Goal: Task Accomplishment & Management: Manage account settings

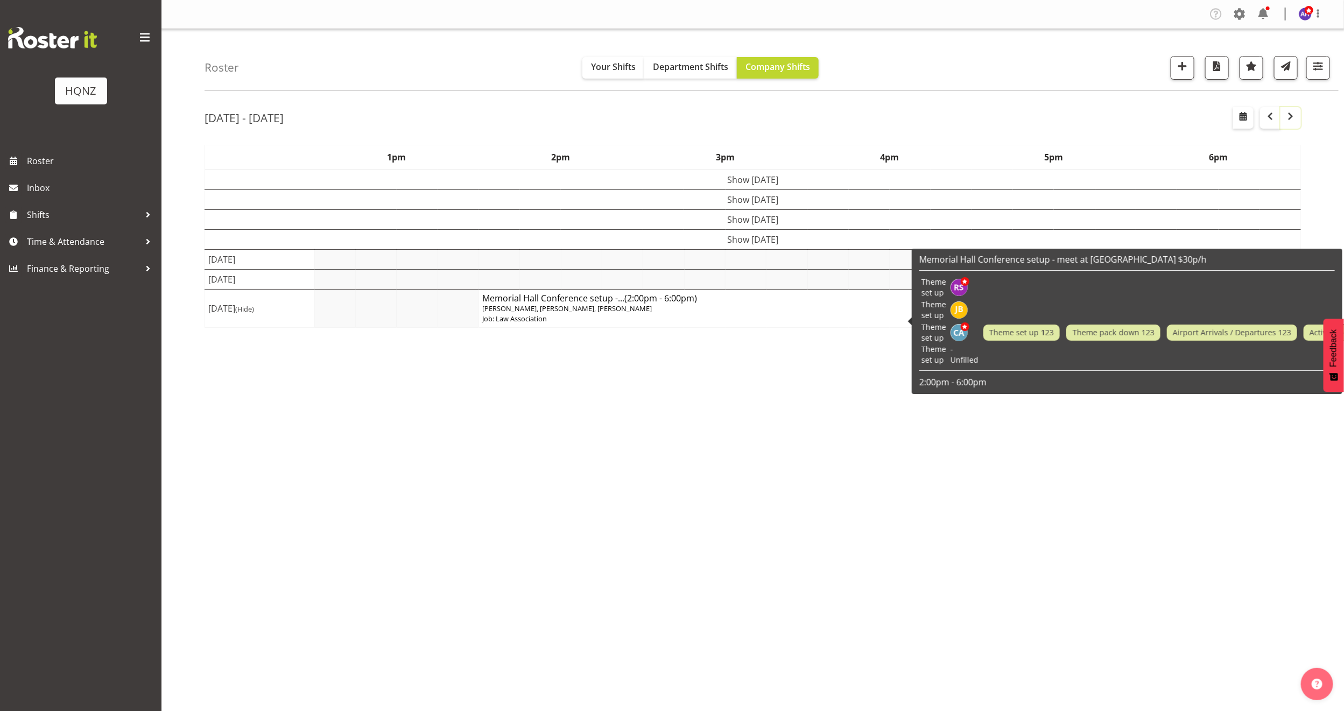
click at [1289, 120] on span "button" at bounding box center [1290, 116] width 13 height 13
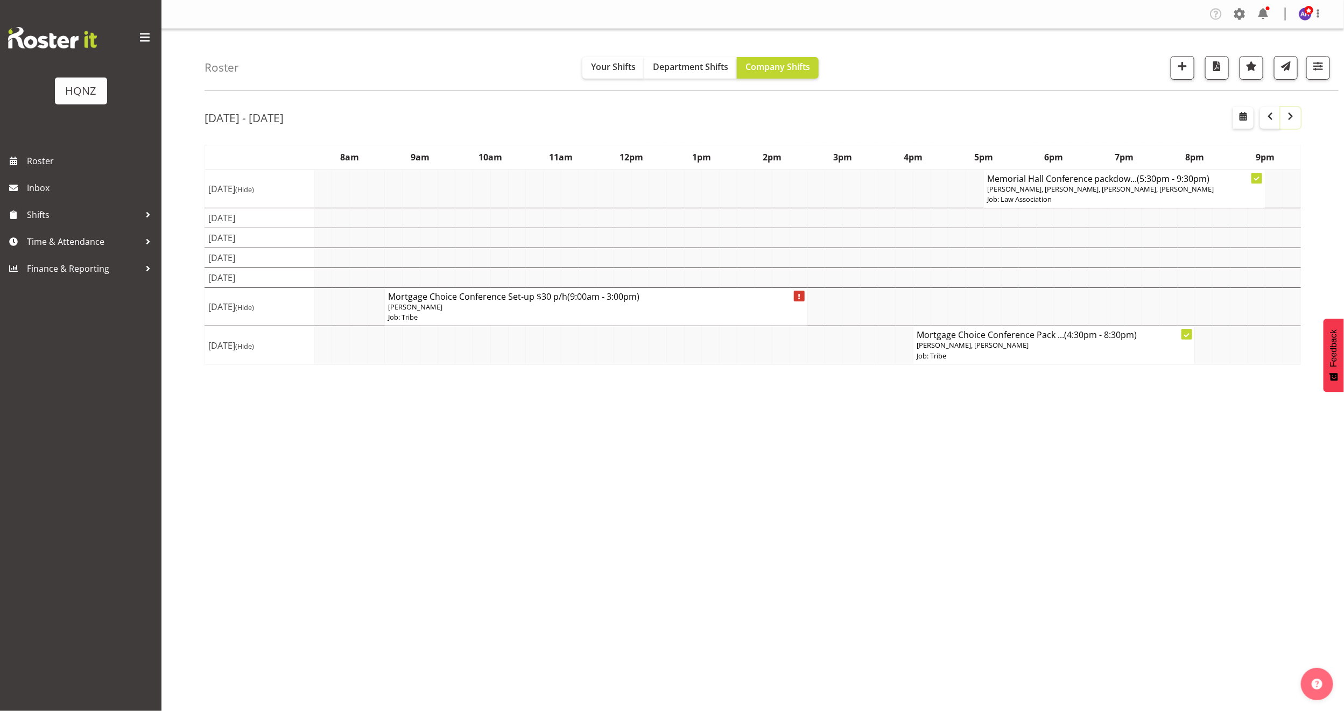
click at [1289, 116] on span "button" at bounding box center [1290, 116] width 13 height 13
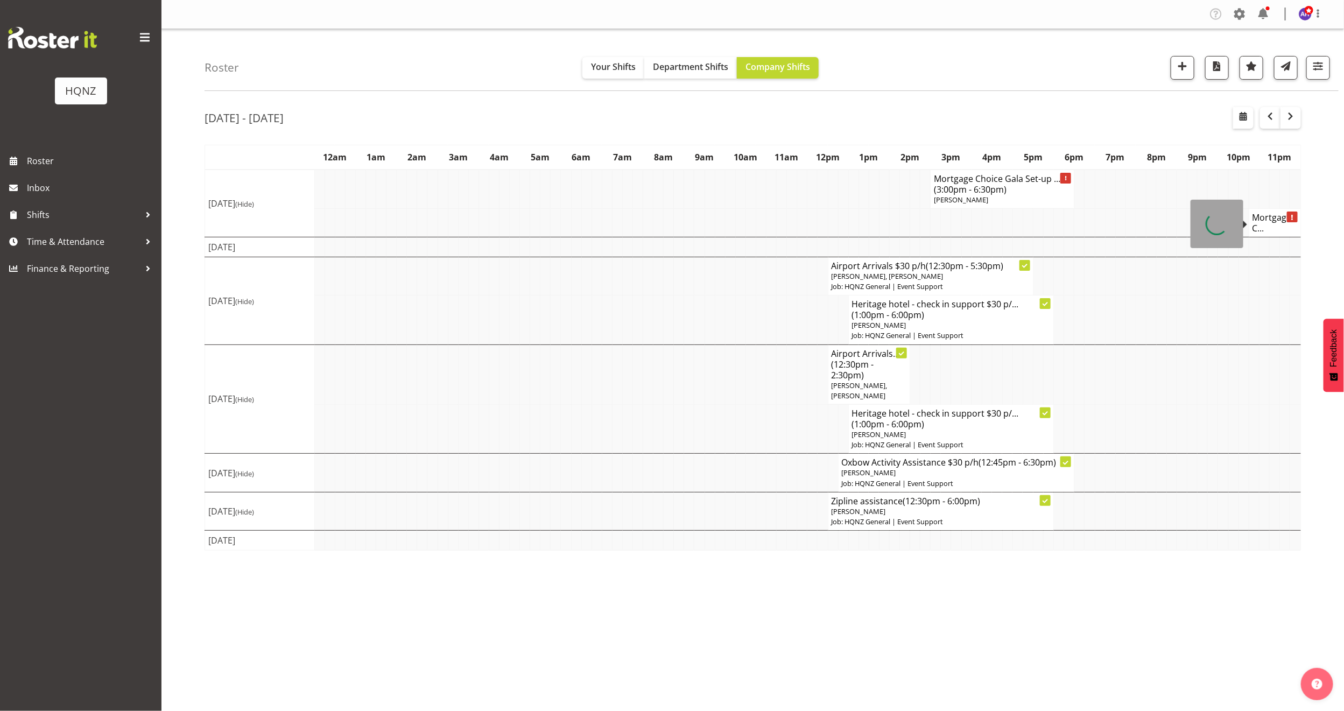
click at [1274, 222] on body "HQNZ Roster Inbox Shifts Time & Attendance Finance & Reporting Company Settings…" at bounding box center [672, 355] width 1344 height 711
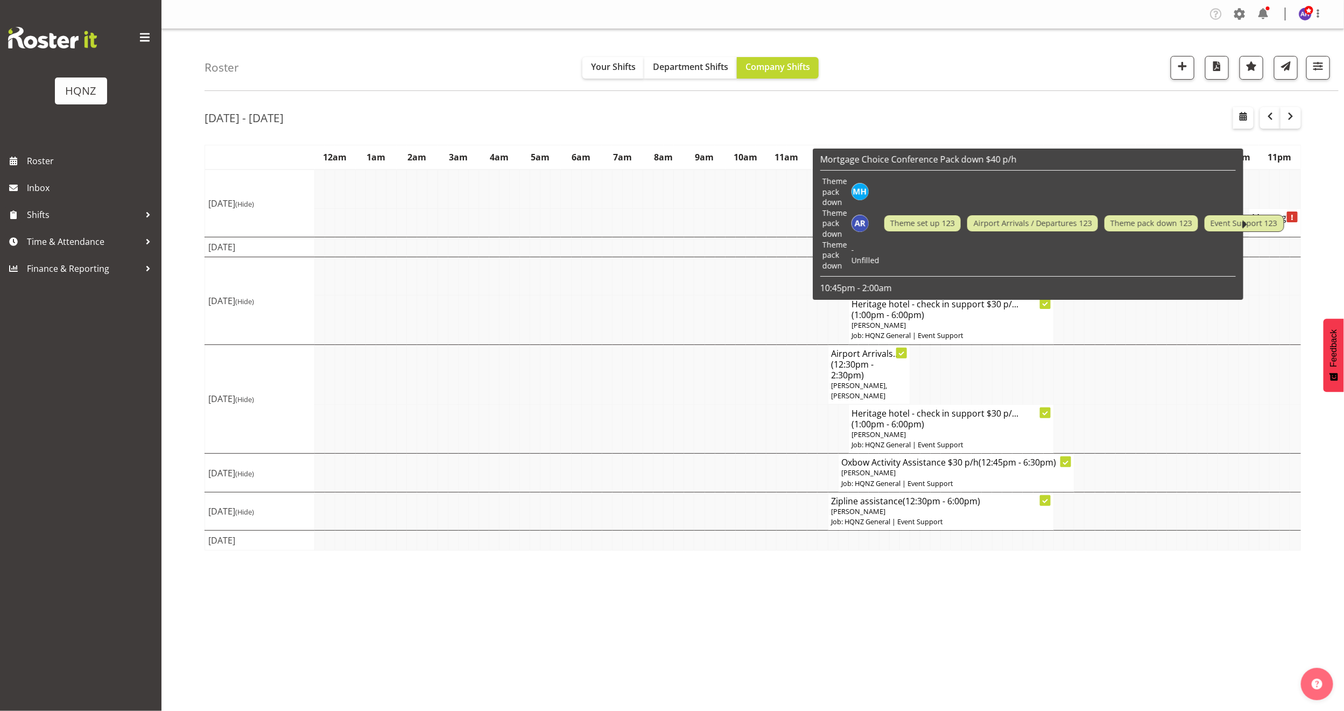
click at [1273, 218] on span "Event Support 123" at bounding box center [1244, 223] width 67 height 12
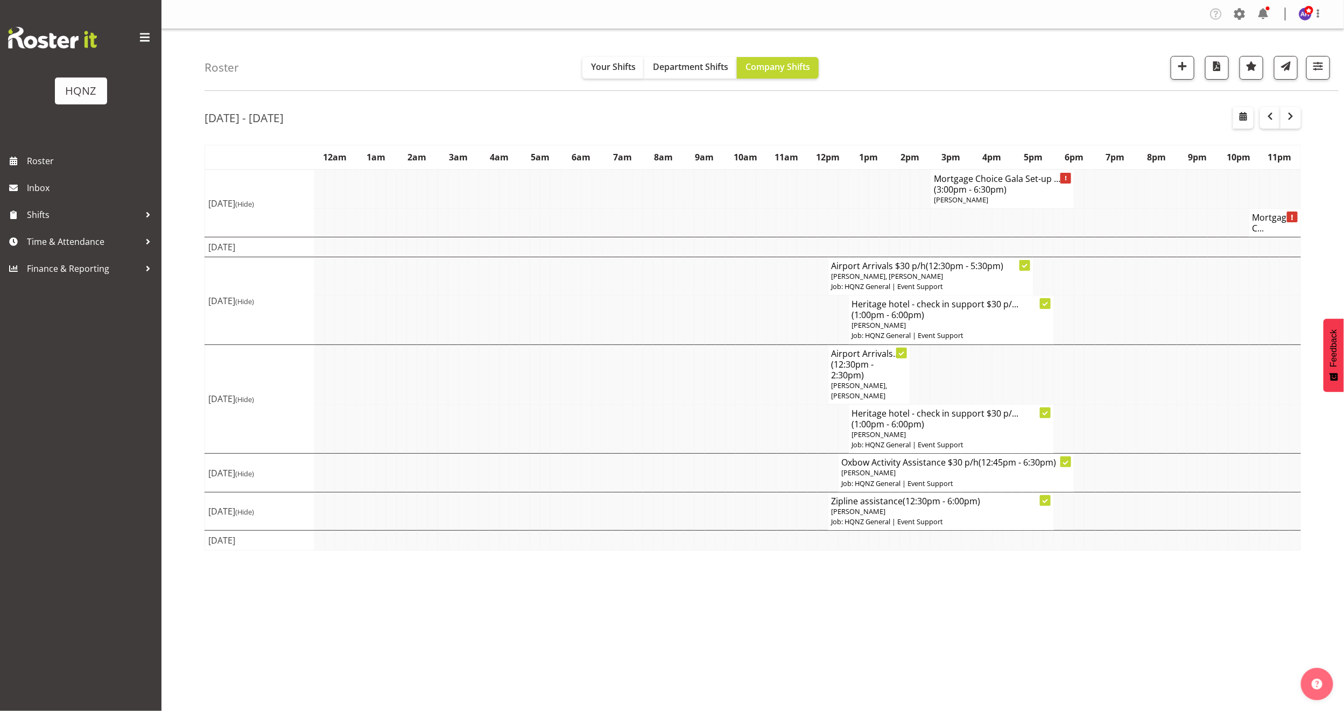
click at [1277, 273] on td at bounding box center [1274, 276] width 10 height 38
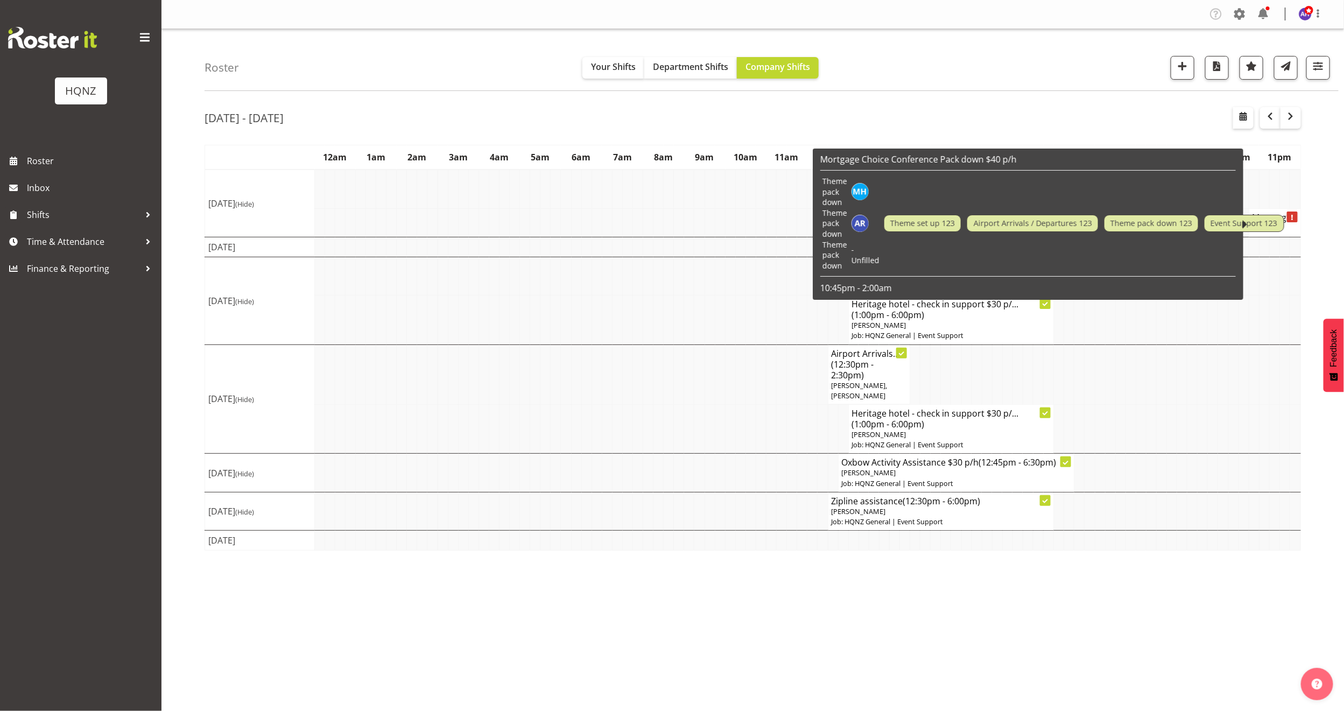
click at [1272, 228] on span "Event Support 123" at bounding box center [1244, 223] width 67 height 12
click at [1284, 227] on div "Theme set up 123 Airport Arrivals / Departures 123 Theme pack down 123 Event Su…" at bounding box center [1085, 223] width 403 height 17
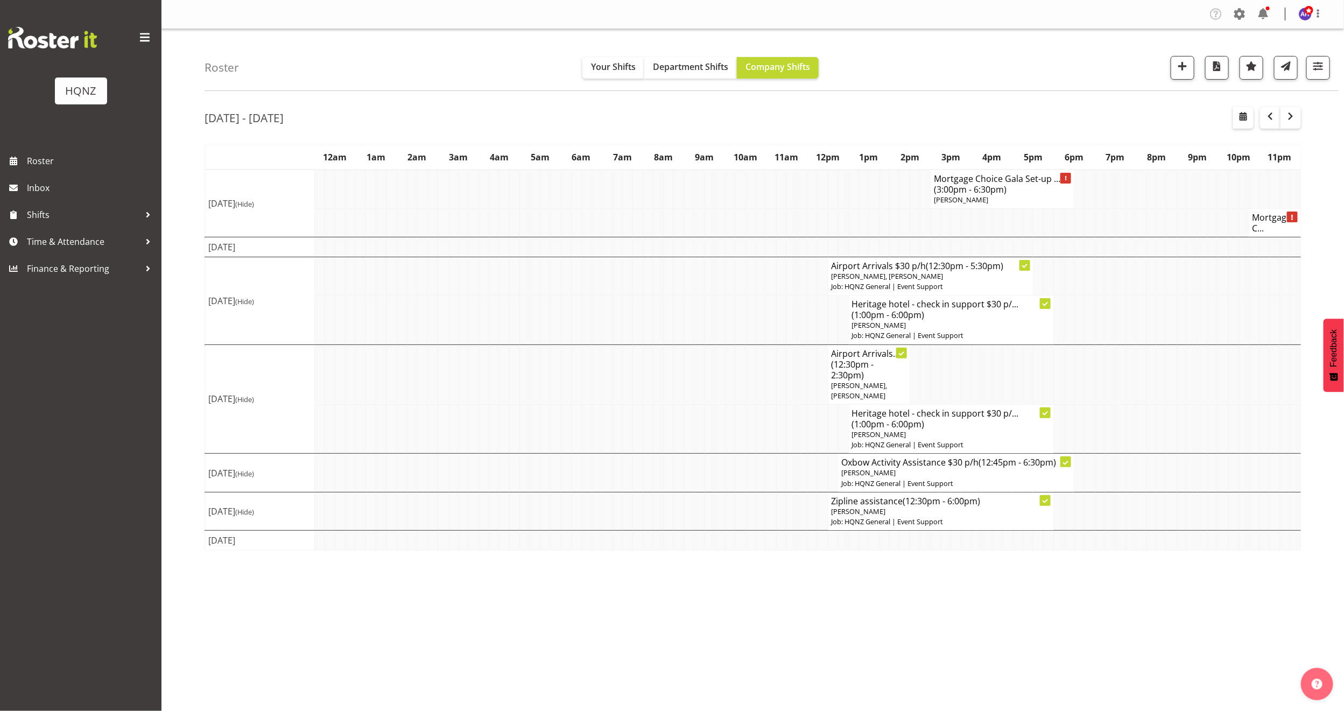
click at [1202, 226] on td at bounding box center [1203, 222] width 10 height 29
click at [1289, 112] on span "button" at bounding box center [1290, 116] width 13 height 13
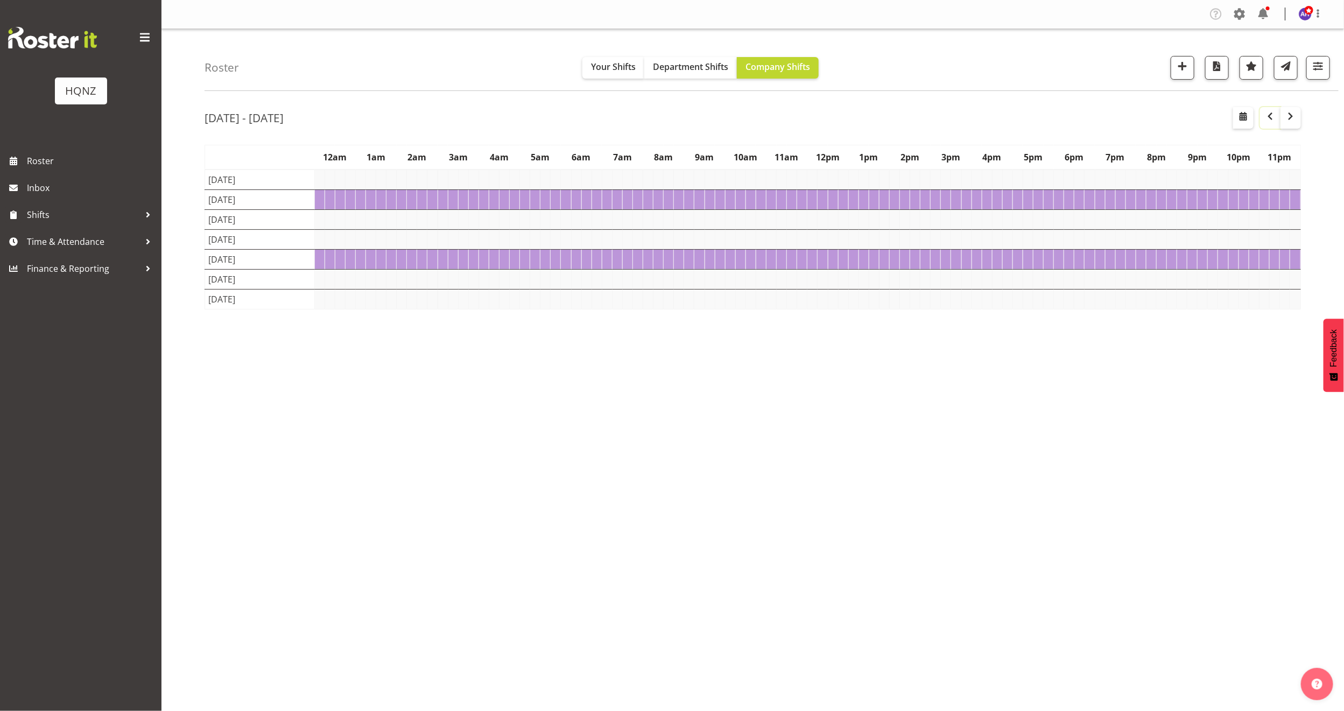
click at [1268, 121] on span "button" at bounding box center [1270, 116] width 13 height 13
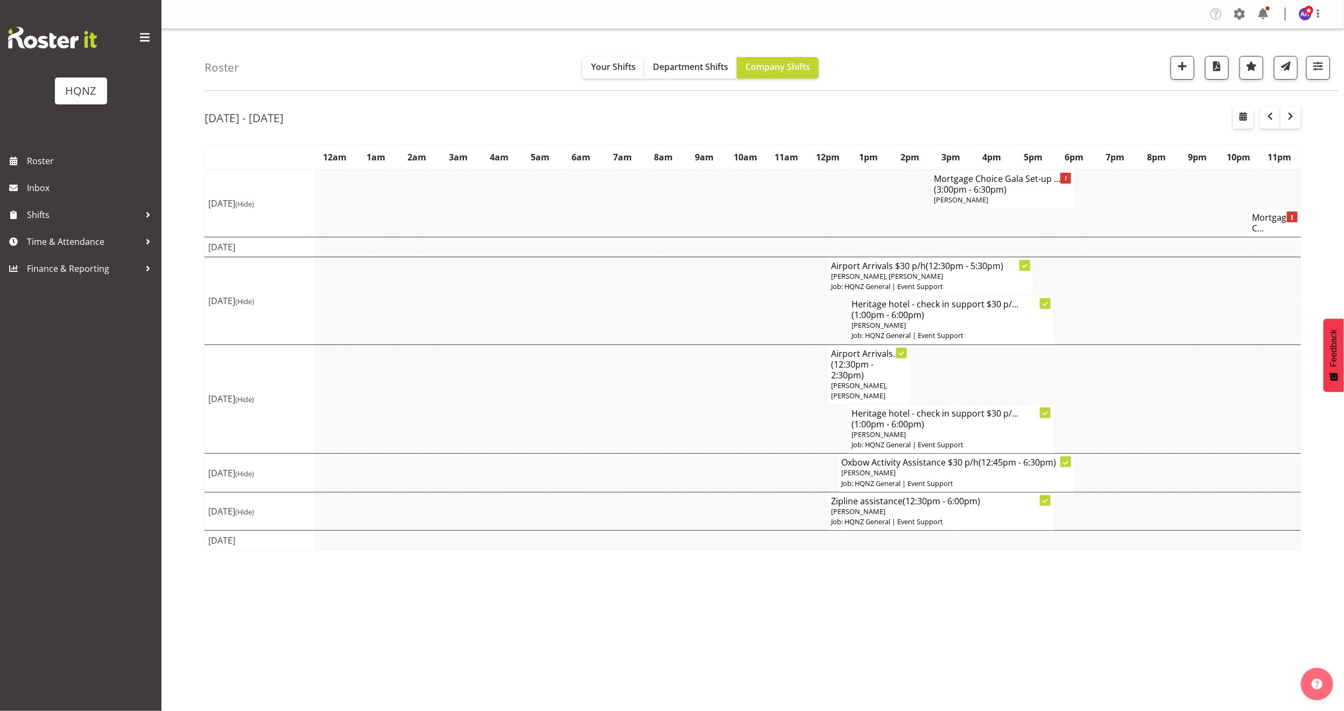
click at [1263, 222] on h4 "Mortgage C..." at bounding box center [1275, 223] width 45 height 22
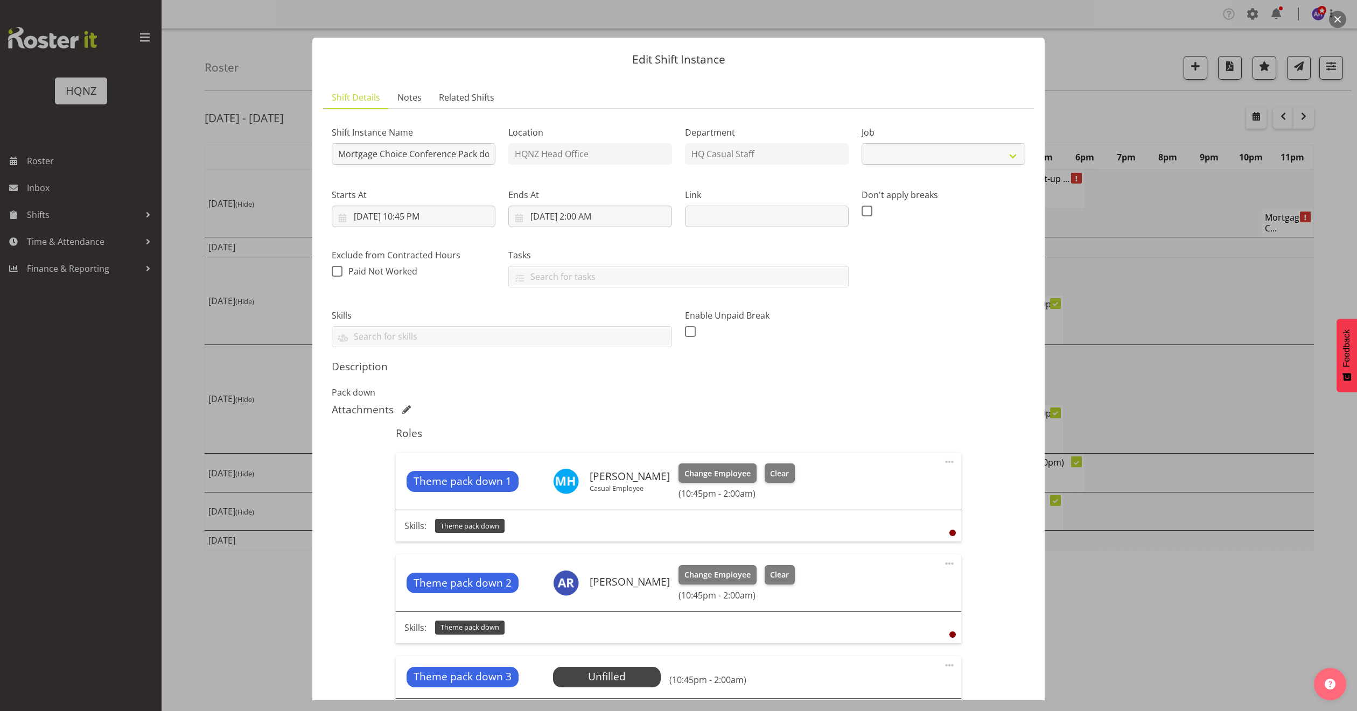
select select "10768"
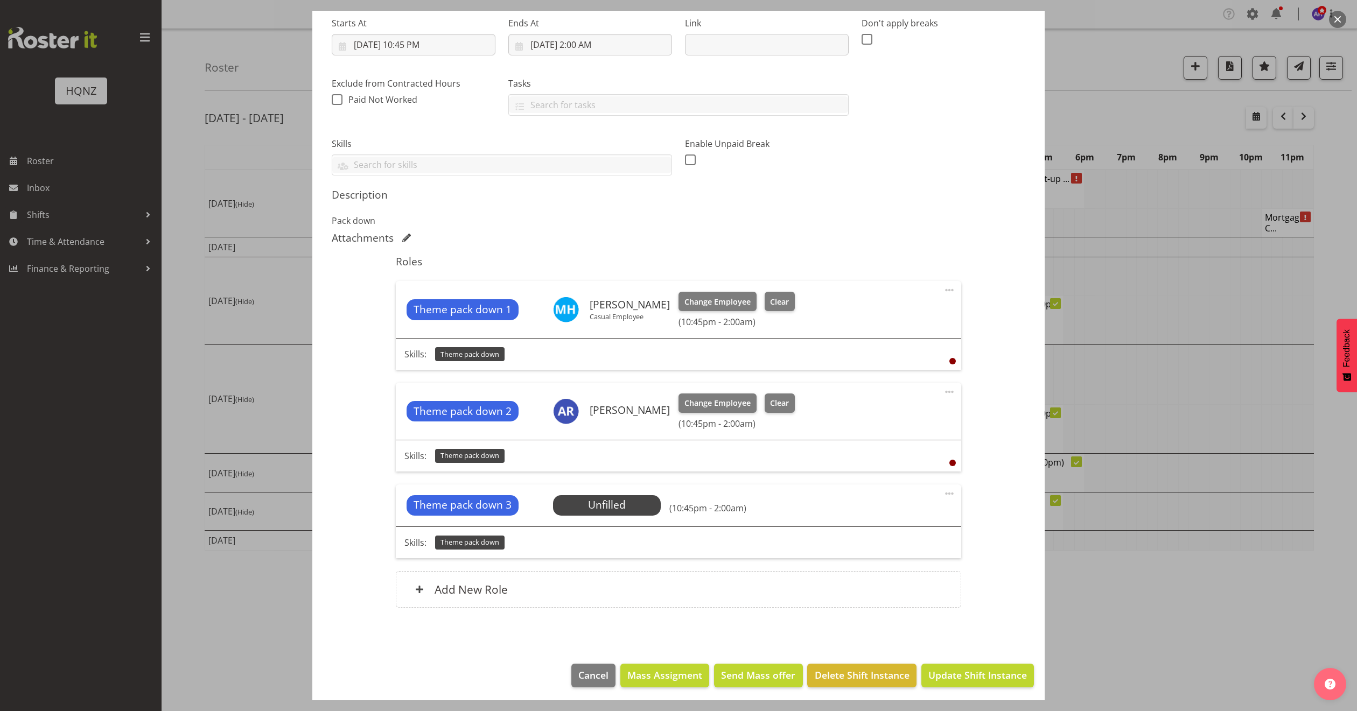
scroll to position [177, 0]
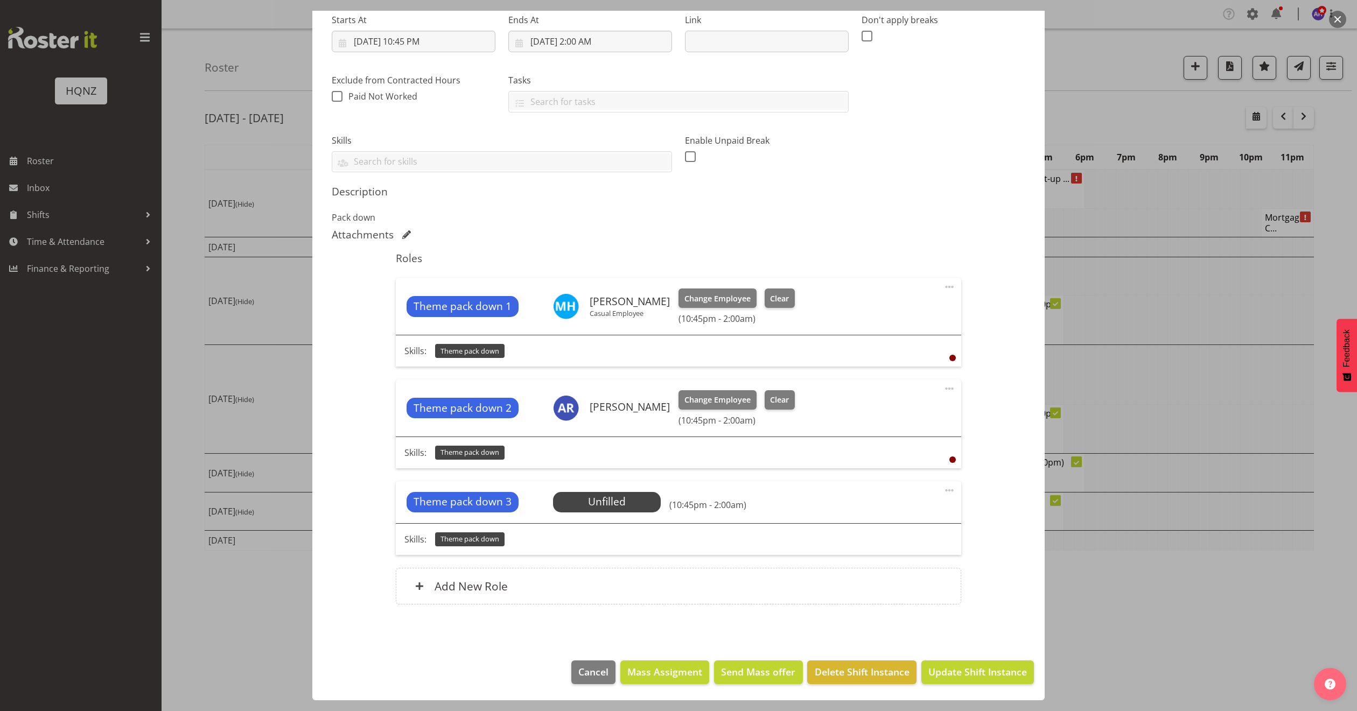
click at [1213, 383] on div at bounding box center [678, 355] width 1357 height 711
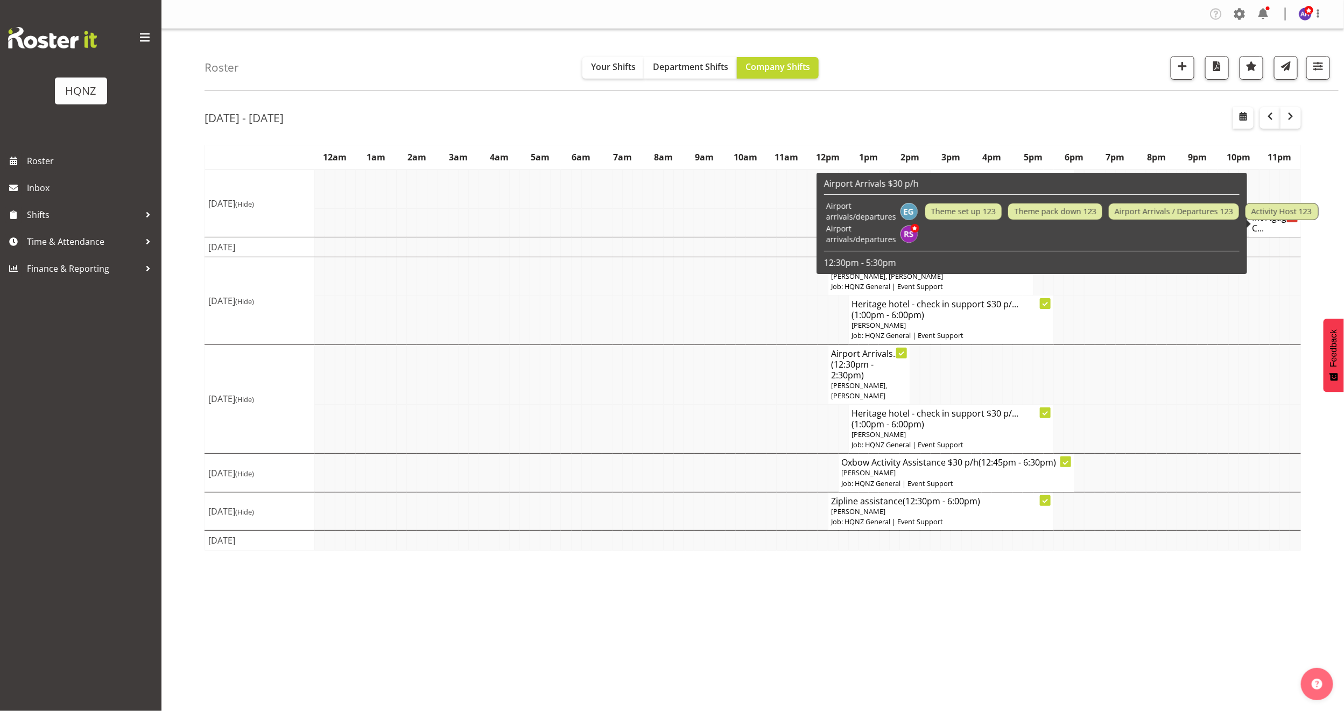
drag, startPoint x: 1284, startPoint y: 239, endPoint x: 1289, endPoint y: 260, distance: 21.5
click at [1284, 239] on td at bounding box center [1123, 234] width 401 height 23
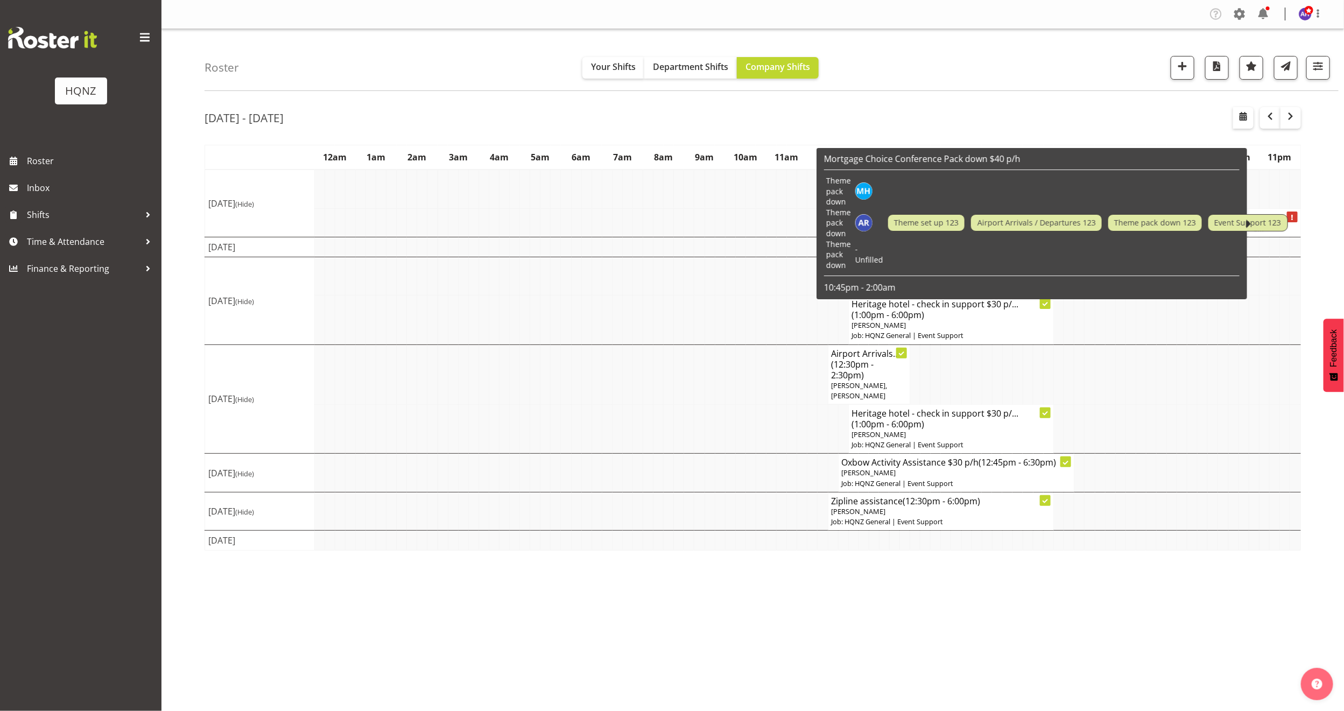
click at [1269, 224] on span "Event Support 123" at bounding box center [1247, 223] width 67 height 12
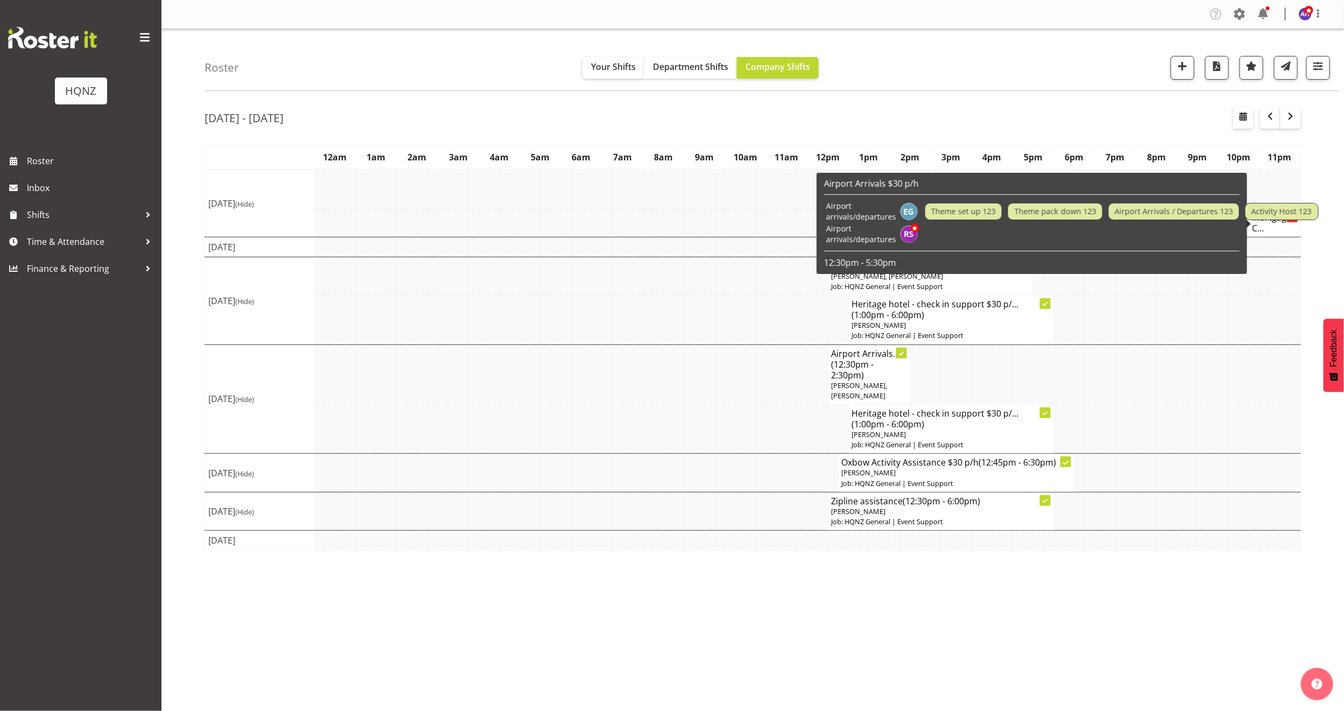
click at [1170, 244] on td at bounding box center [1123, 234] width 401 height 23
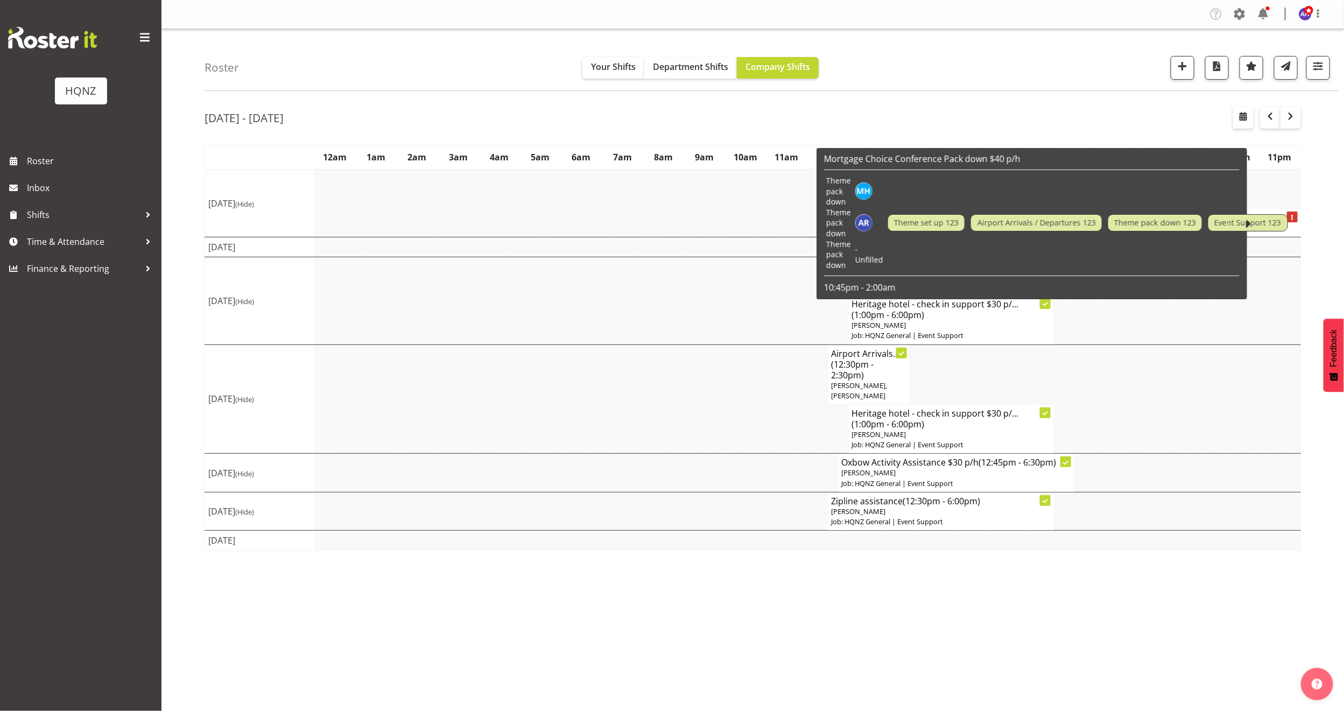
click at [1268, 222] on span "Event Support 123" at bounding box center [1247, 223] width 67 height 12
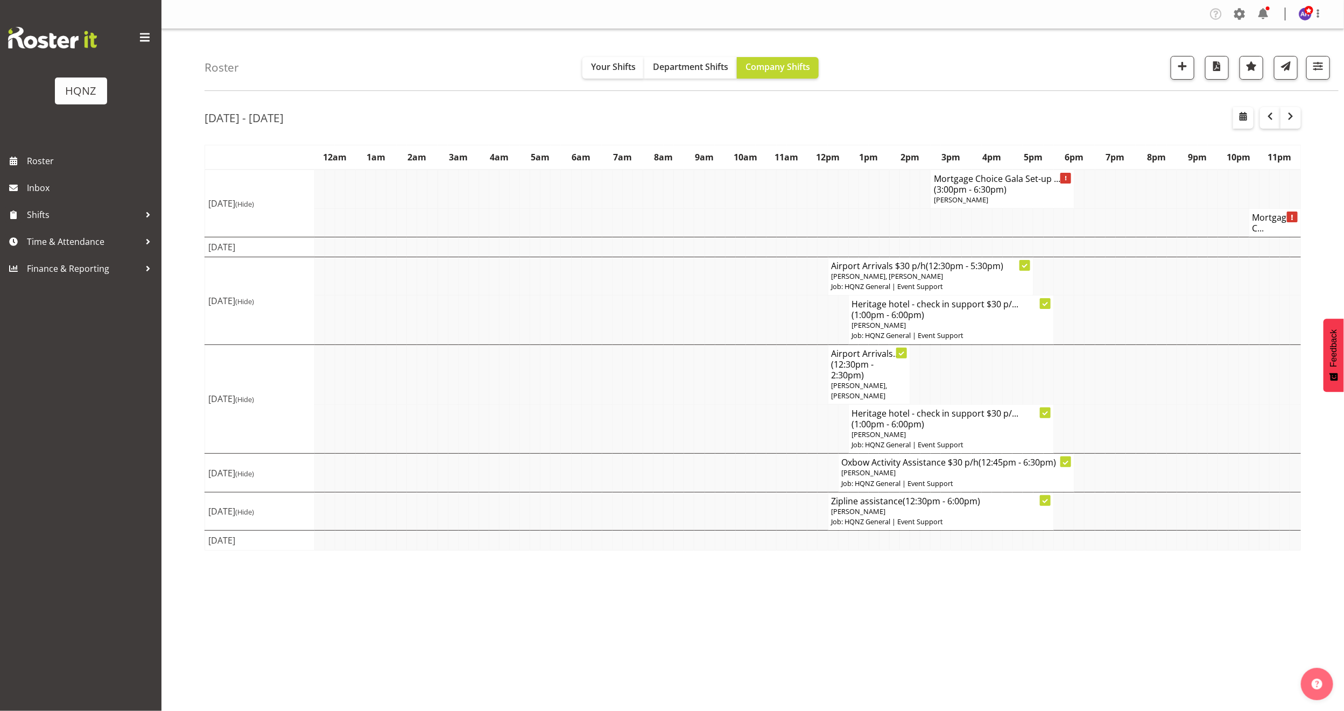
click at [1296, 234] on h4 "Mortgage C..." at bounding box center [1275, 223] width 45 height 22
click at [1294, 229] on h4 "Mortgage C..." at bounding box center [1275, 223] width 45 height 22
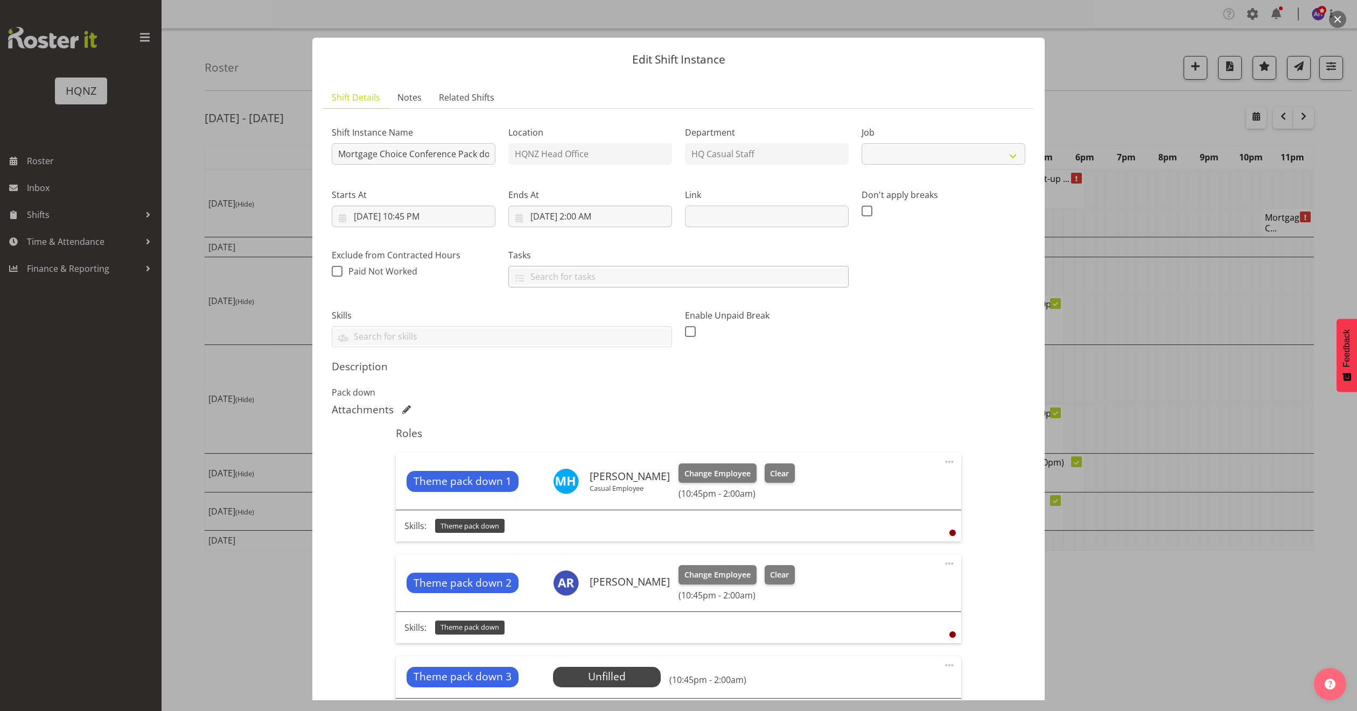
select select
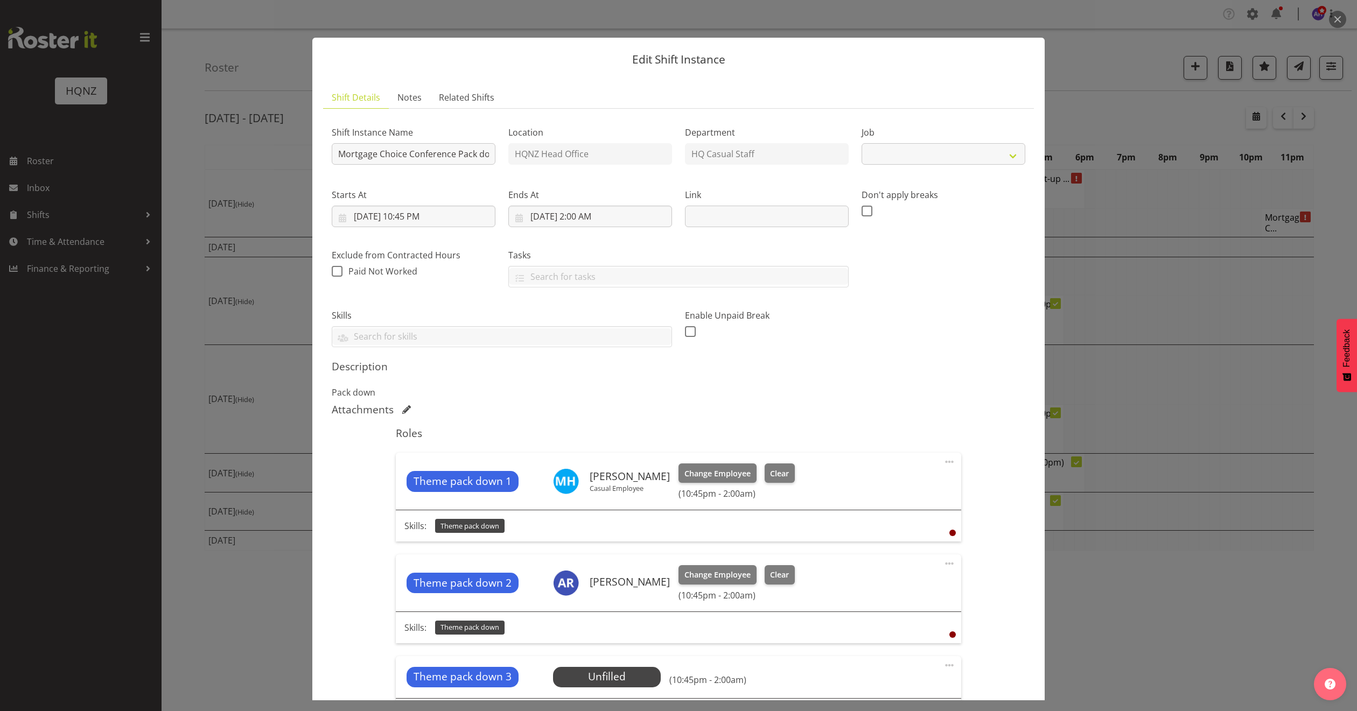
select select "10768"
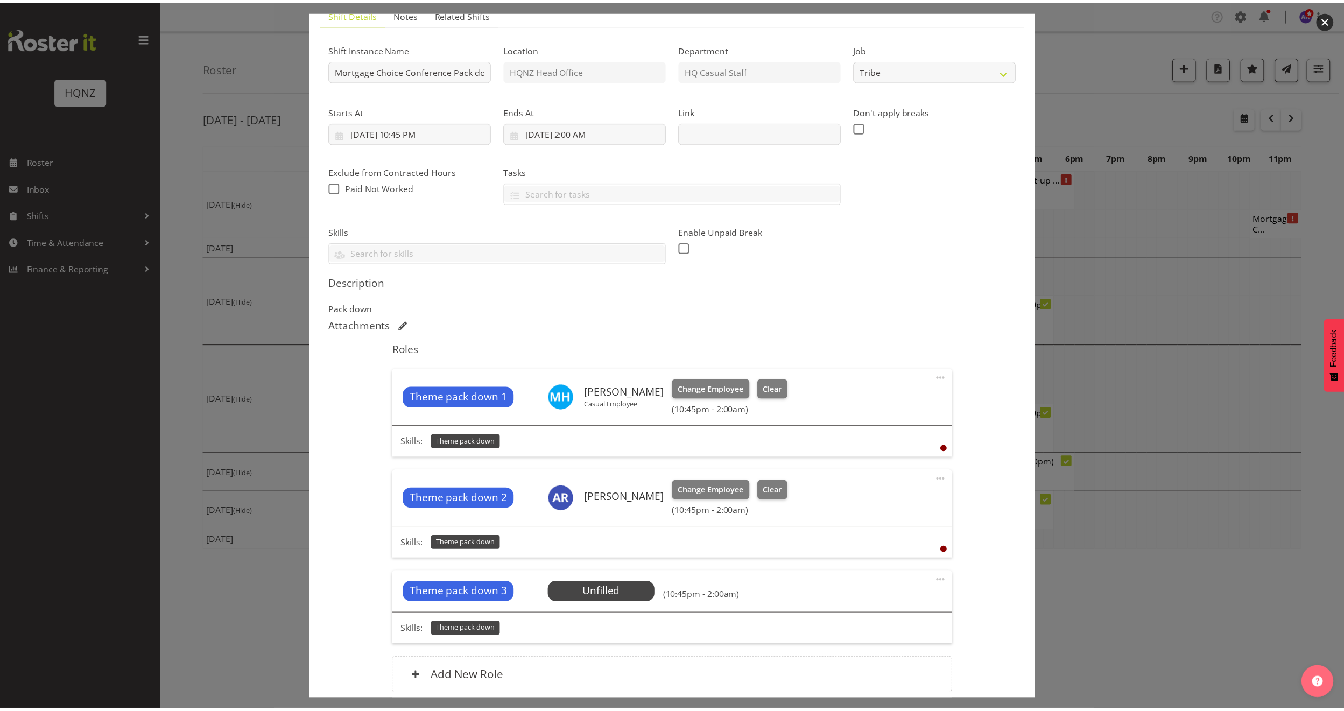
scroll to position [161, 0]
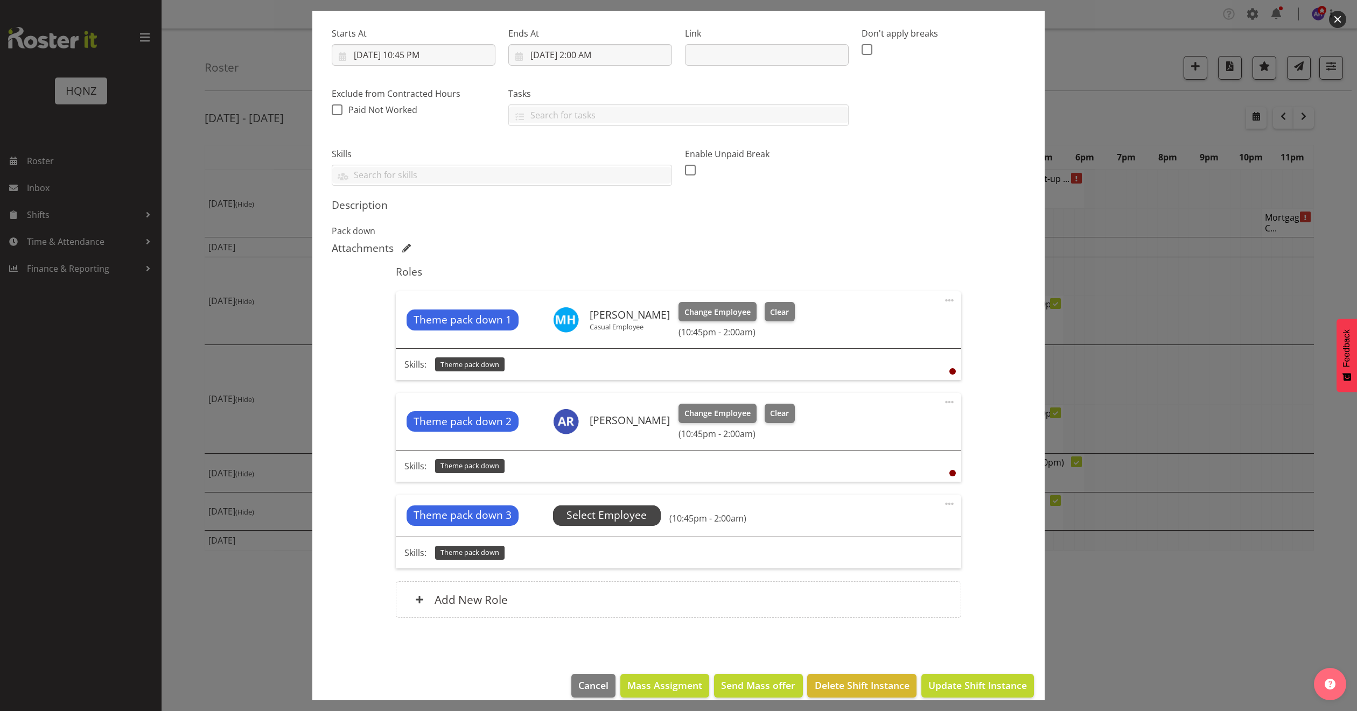
click at [621, 516] on span "Select Employee" at bounding box center [606, 516] width 80 height 16
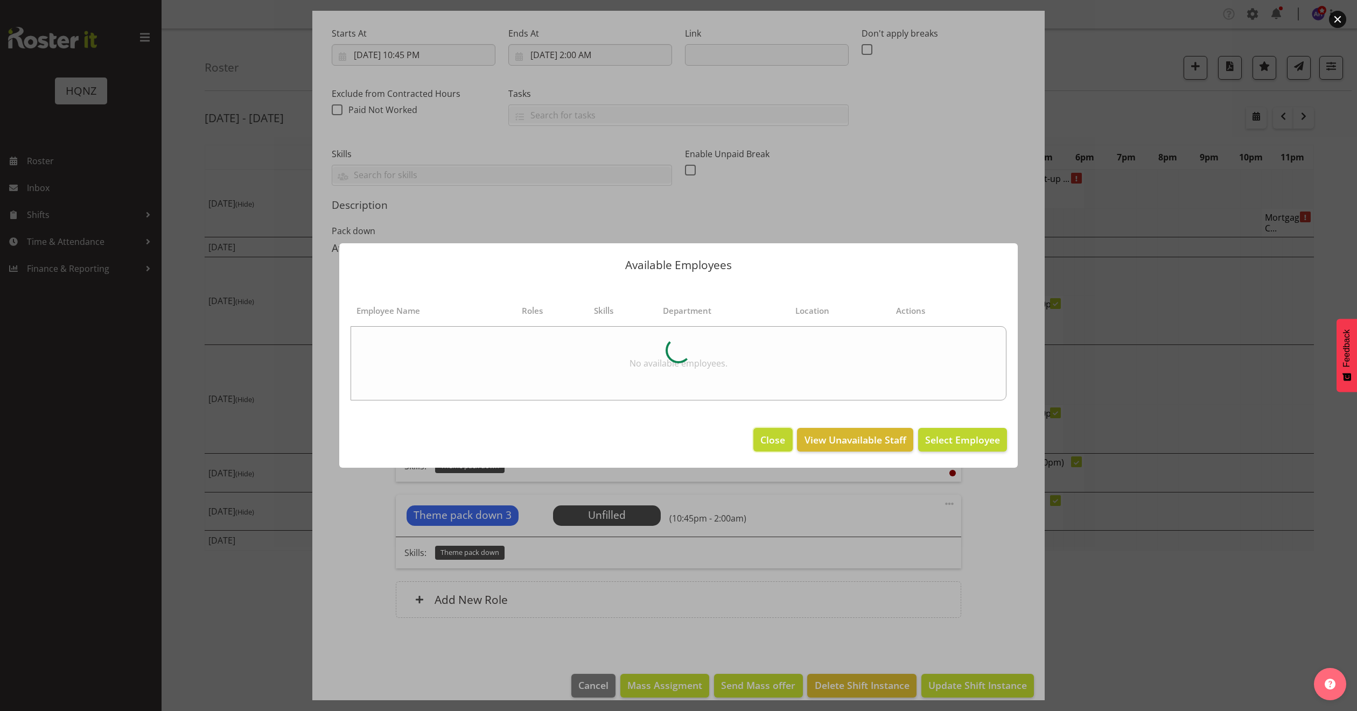
click at [774, 438] on span "Close" at bounding box center [772, 440] width 25 height 14
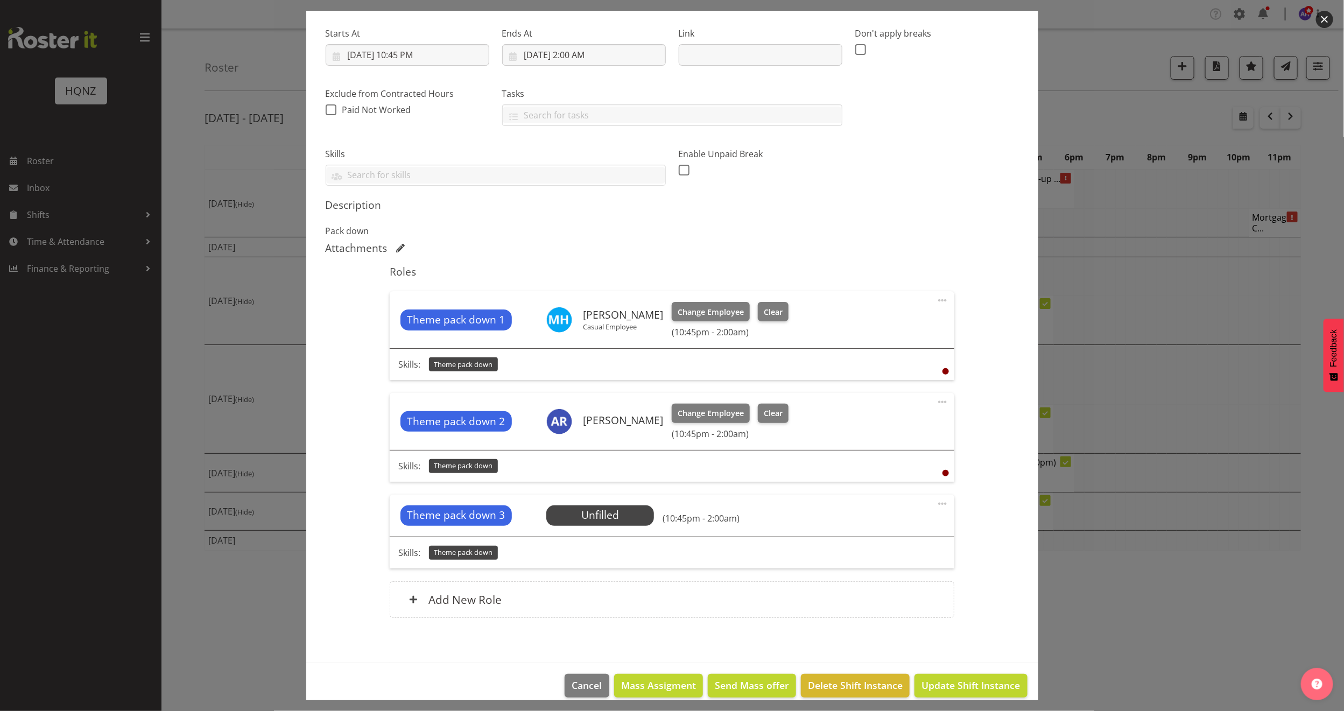
click at [938, 504] on div "Theme pack down 3 Unfilled Select Employee (10:45pm - 2:00am)" at bounding box center [672, 516] width 565 height 42
click at [936, 507] on span at bounding box center [942, 503] width 13 height 13
click at [868, 572] on link "Delete" at bounding box center [897, 566] width 103 height 19
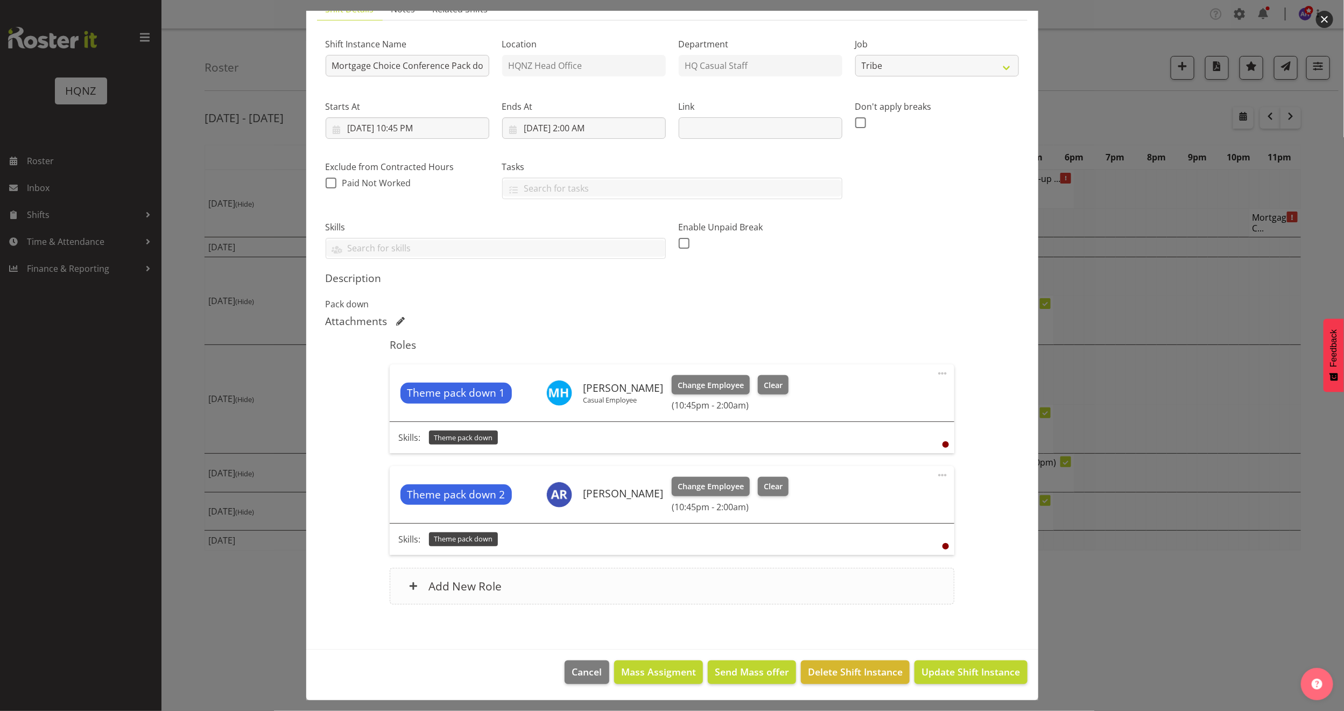
scroll to position [90, 0]
click at [934, 673] on span "Update Shift Instance" at bounding box center [971, 672] width 99 height 14
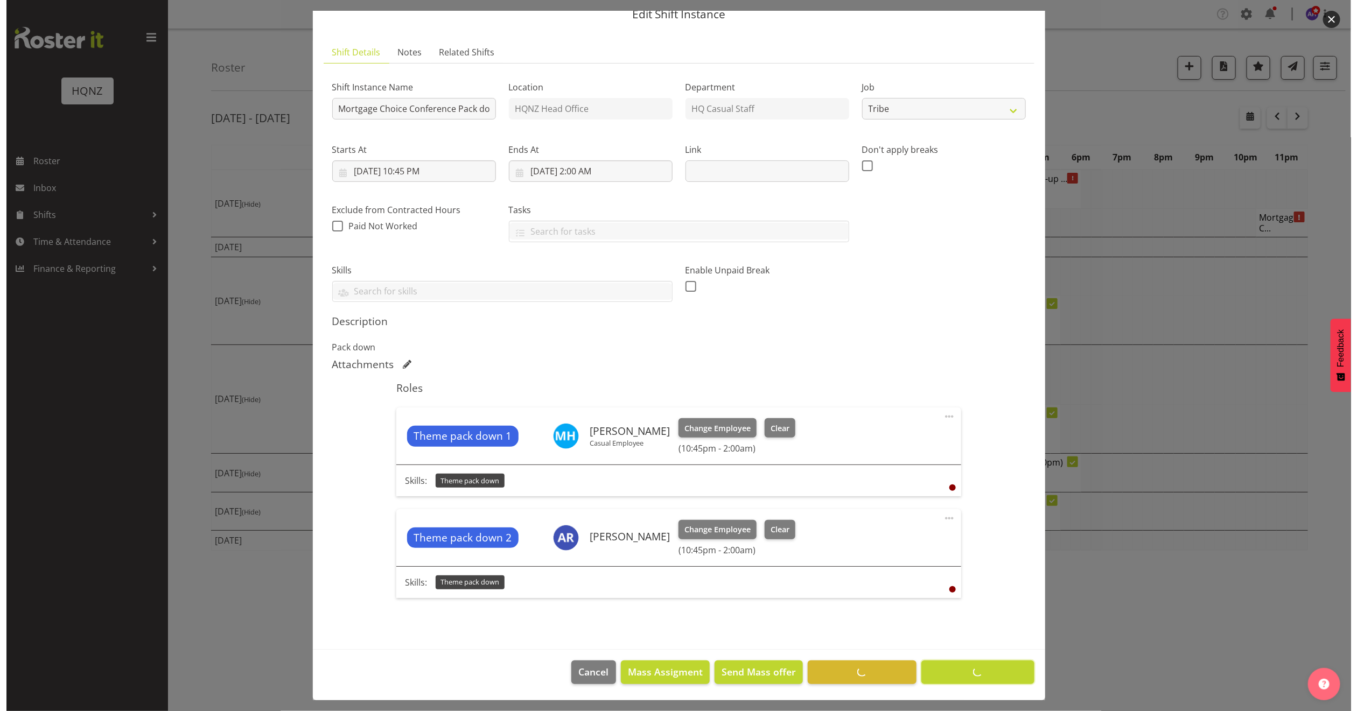
scroll to position [47, 0]
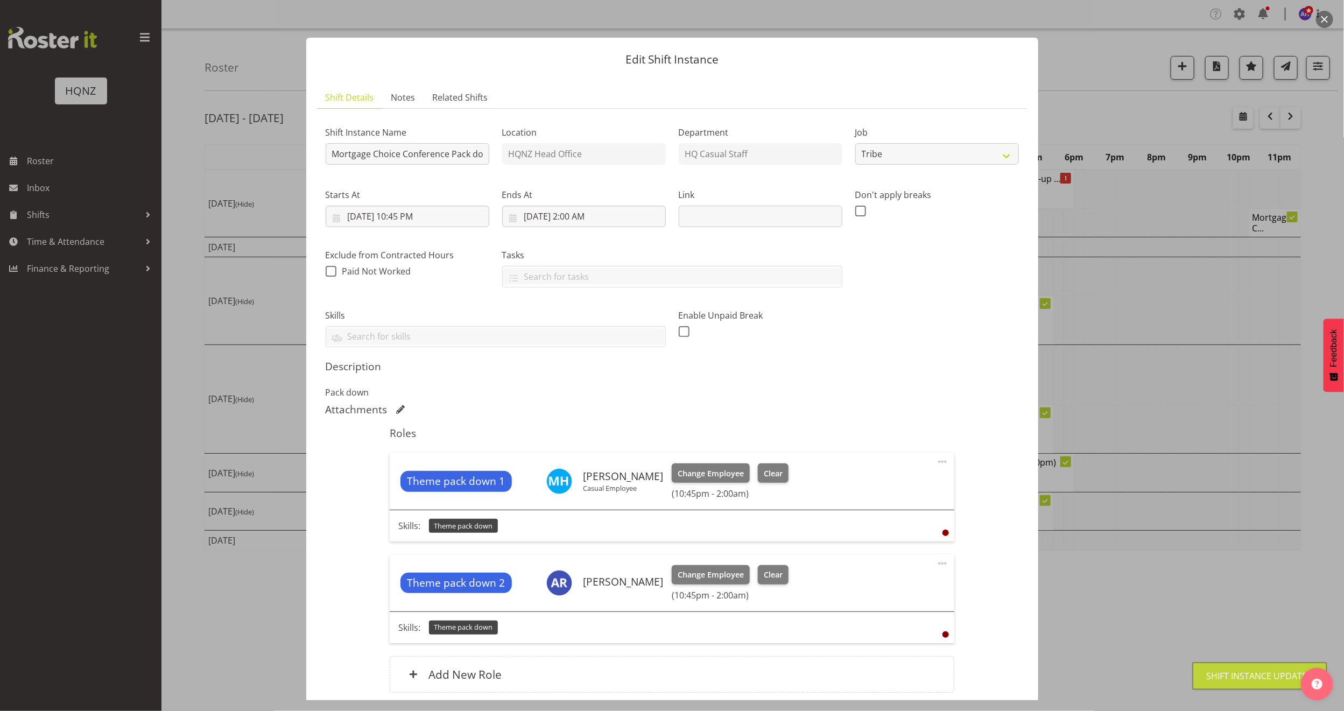
click at [1231, 480] on div at bounding box center [672, 355] width 1344 height 711
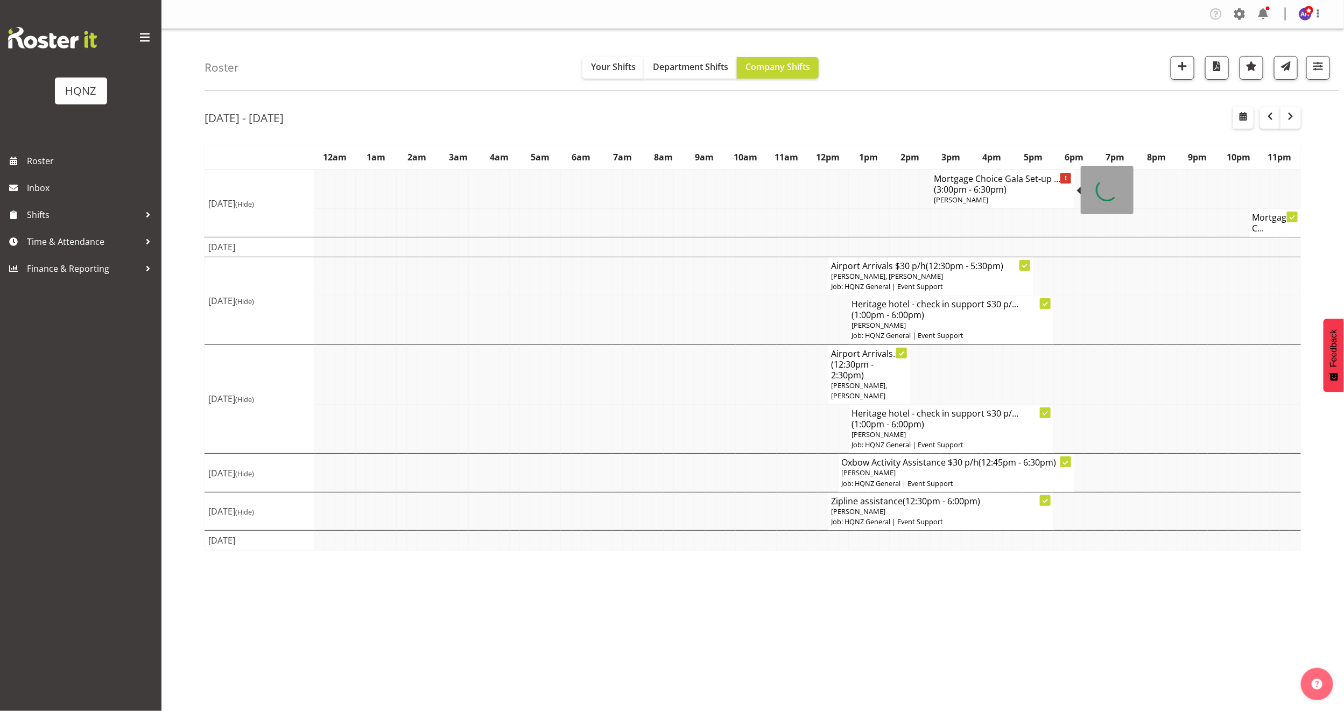
click at [1029, 187] on h4 "Mortgage Choice Gala Set-up ... (3:00pm - 6:30pm)" at bounding box center [1002, 184] width 137 height 22
click at [1011, 187] on h4 "Mortgage Choice Gala Set-up ... (3:00pm - 6:30pm)" at bounding box center [1002, 184] width 137 height 22
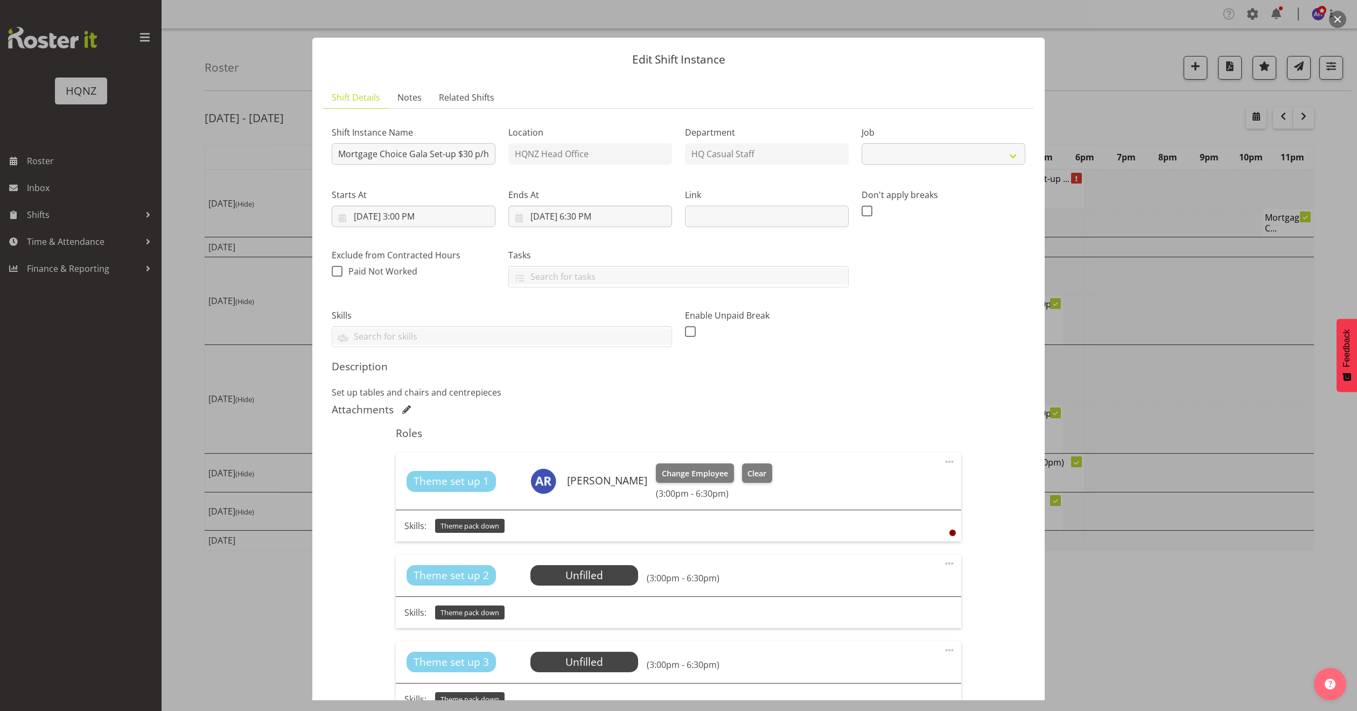
select select "10768"
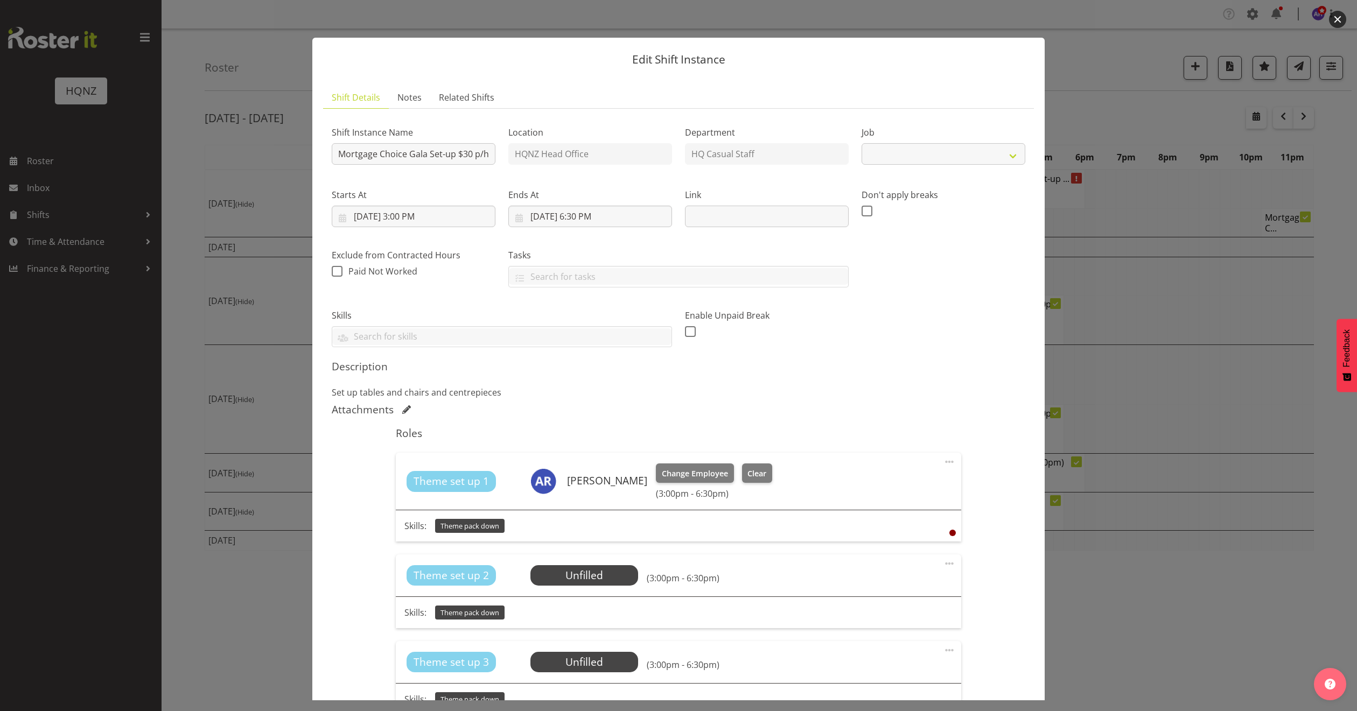
select select "10768"
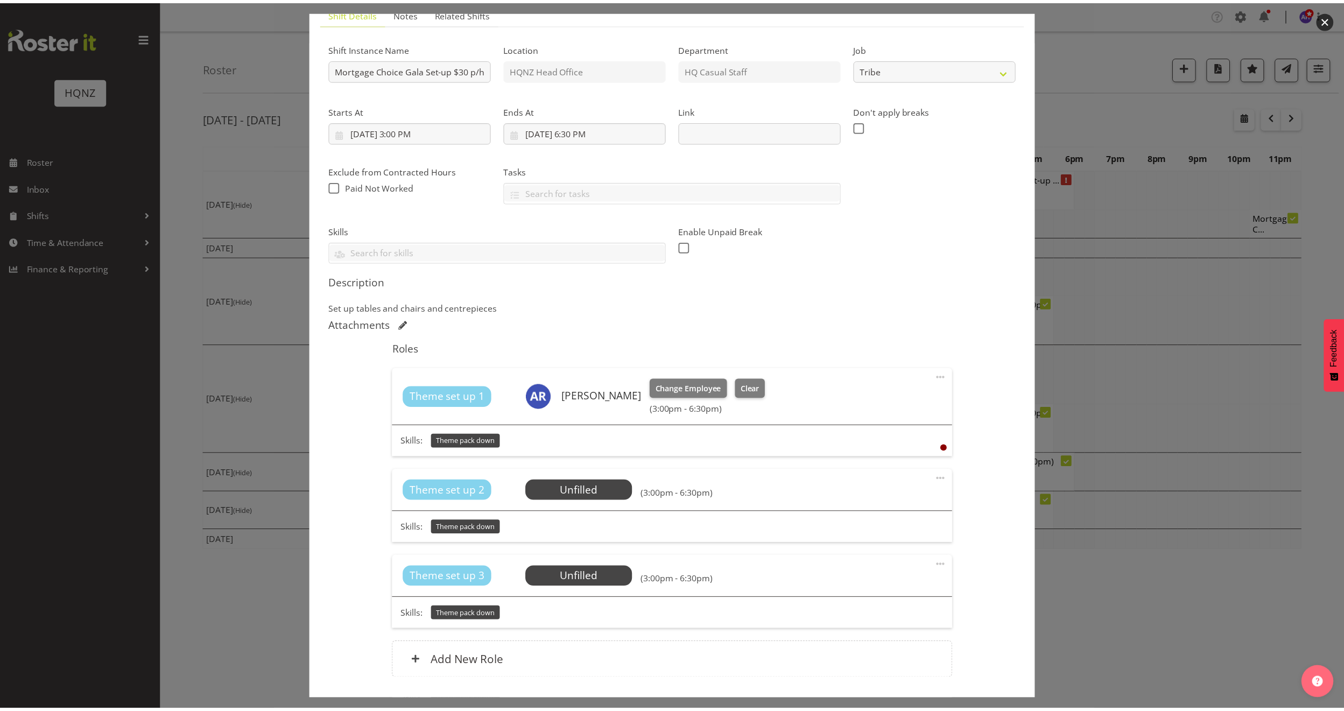
scroll to position [161, 0]
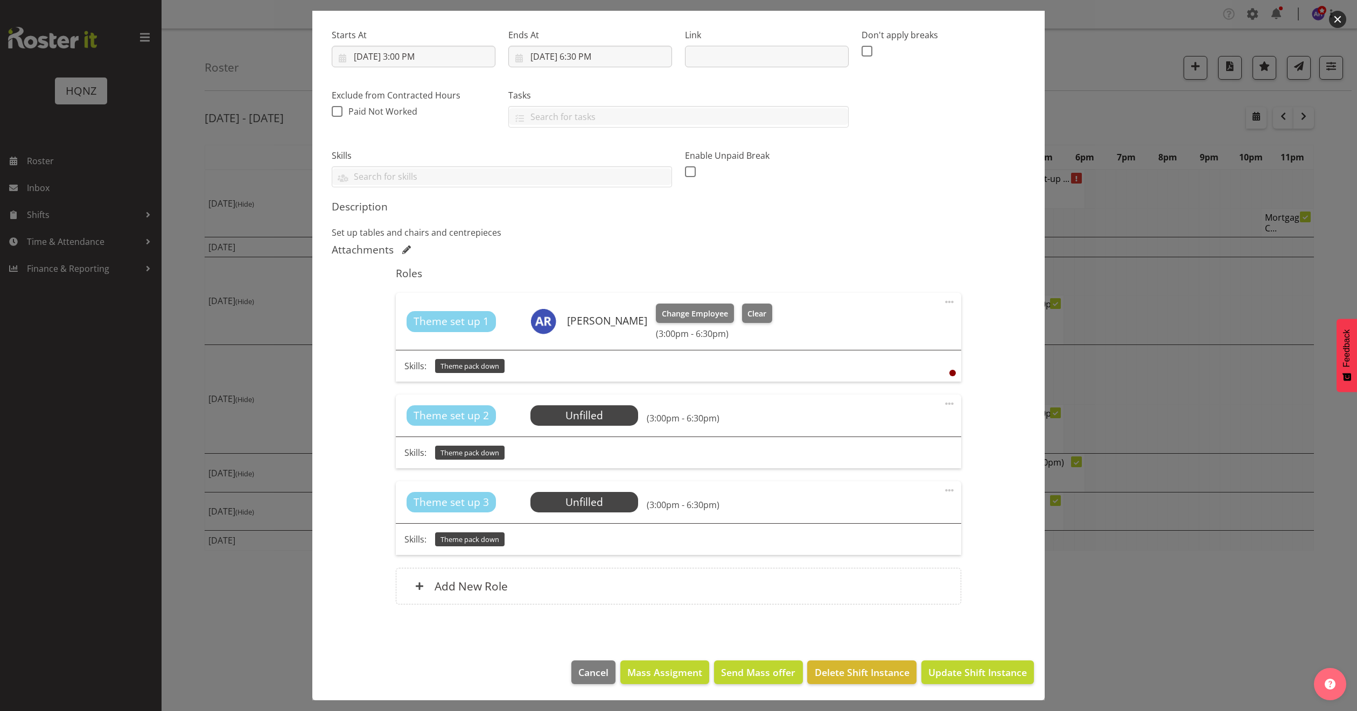
click at [1134, 422] on div at bounding box center [678, 355] width 1357 height 711
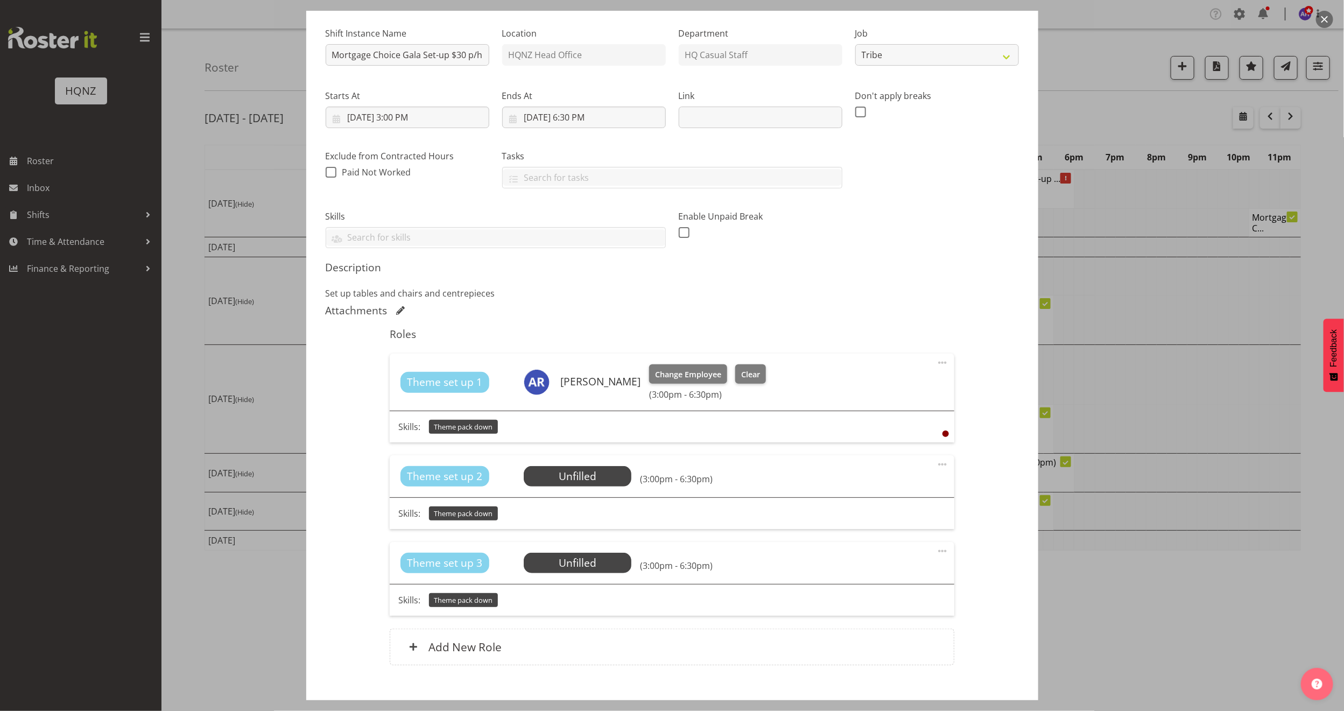
scroll to position [162, 0]
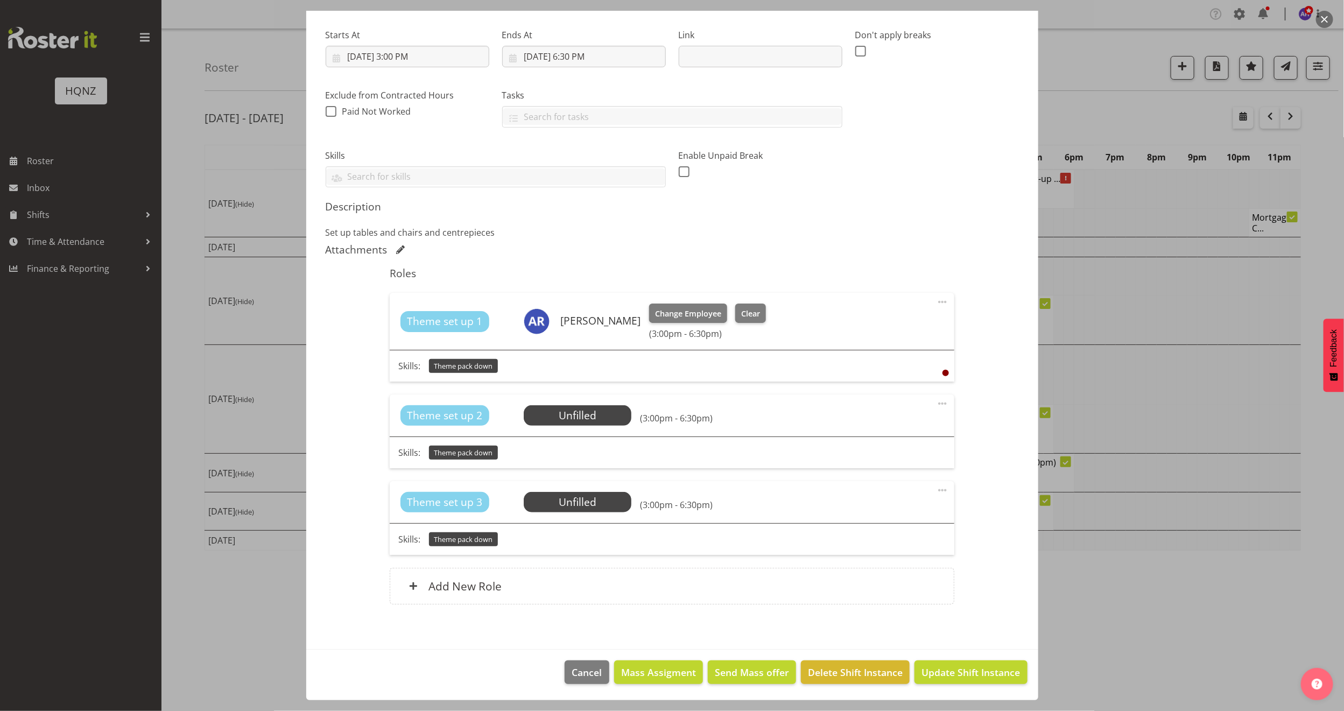
click at [1179, 577] on div at bounding box center [672, 355] width 1344 height 711
